Goal: Information Seeking & Learning: Learn about a topic

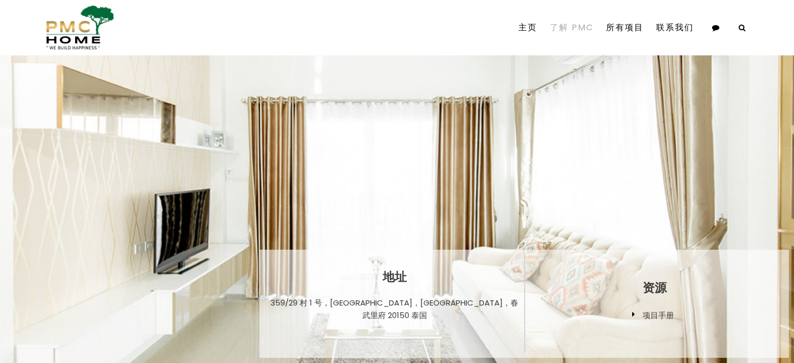
click at [566, 31] on font "了解 PMC" at bounding box center [572, 27] width 44 height 12
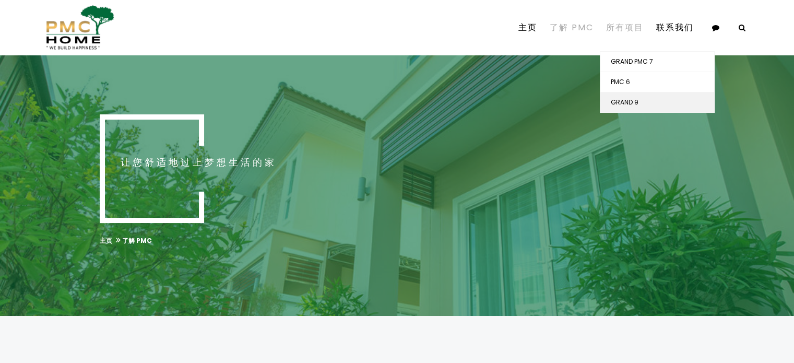
click at [630, 103] on font "GRAND 9" at bounding box center [625, 102] width 28 height 9
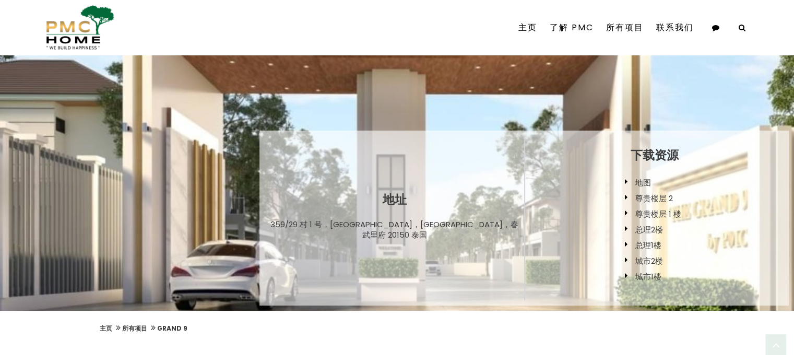
scroll to position [313, 0]
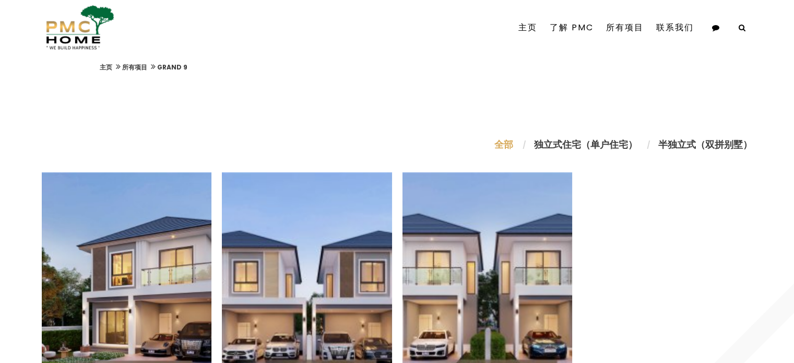
click at [601, 144] on font "独立式住宅（单户住宅）" at bounding box center [585, 144] width 103 height 13
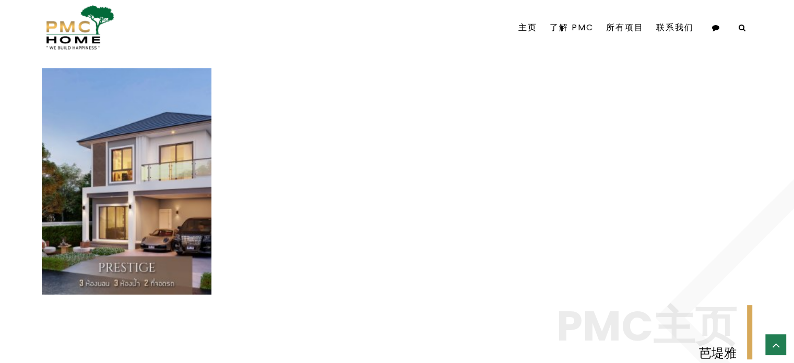
scroll to position [209, 0]
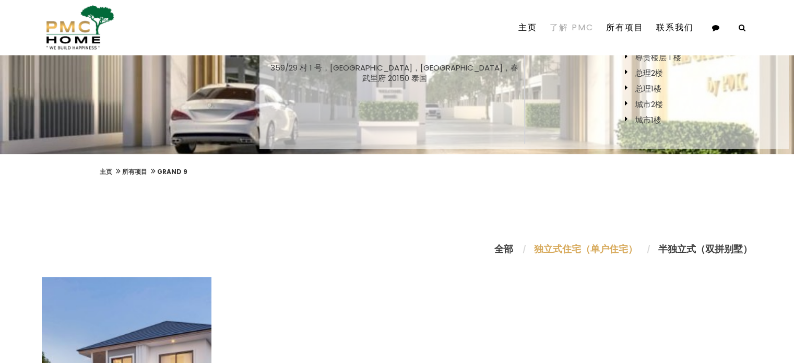
click at [574, 27] on font "了解 PMC" at bounding box center [572, 27] width 44 height 12
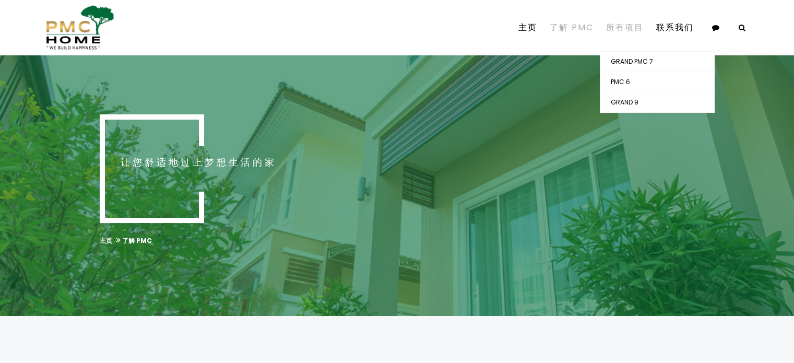
click at [622, 27] on font "所有项目" at bounding box center [625, 27] width 38 height 12
click at [630, 58] on font "GRAND PMC 7" at bounding box center [632, 61] width 42 height 9
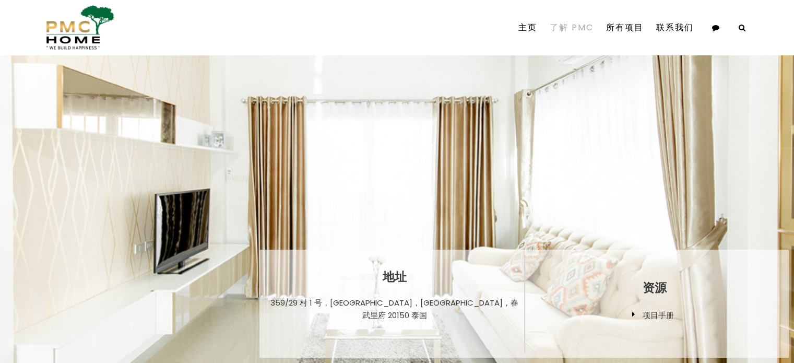
click at [564, 31] on font "了解 PMC" at bounding box center [572, 27] width 44 height 12
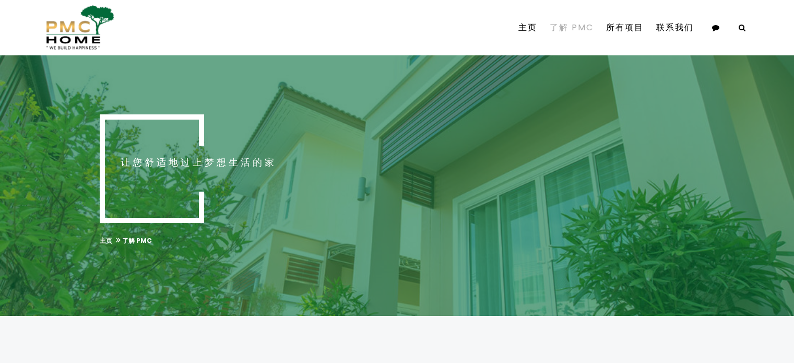
click at [567, 30] on font "了解 PMC" at bounding box center [572, 27] width 44 height 12
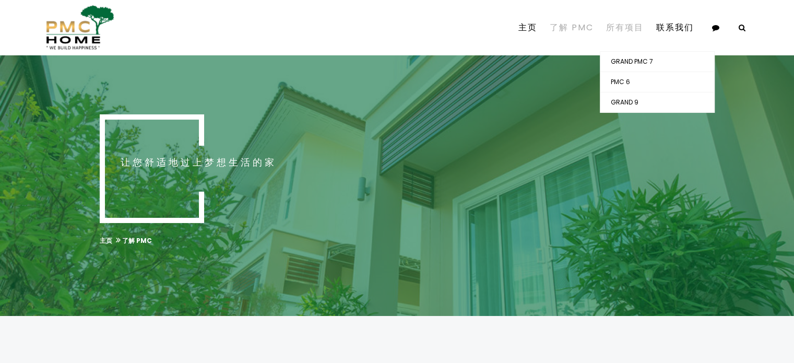
click at [620, 31] on font "所有项目" at bounding box center [625, 27] width 38 height 12
click at [626, 80] on font "PMC 6" at bounding box center [620, 81] width 19 height 9
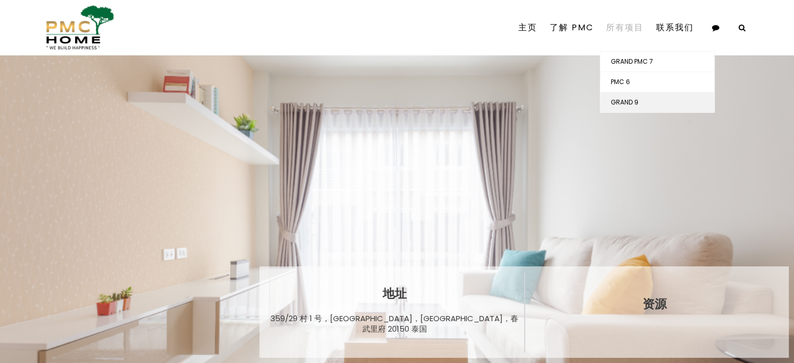
click at [631, 100] on font "GRAND 9" at bounding box center [625, 102] width 28 height 9
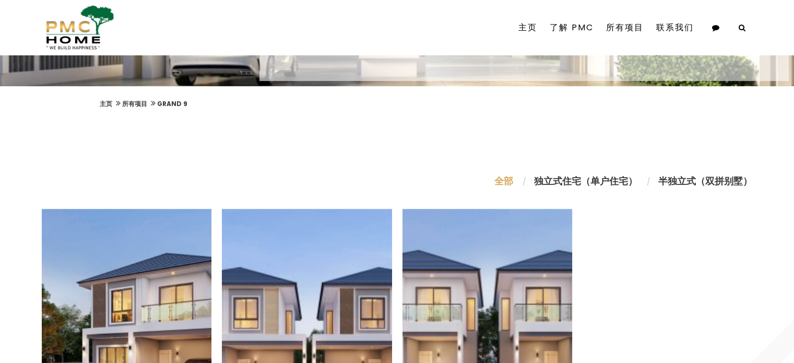
scroll to position [418, 0]
